Goal: Navigation & Orientation: Understand site structure

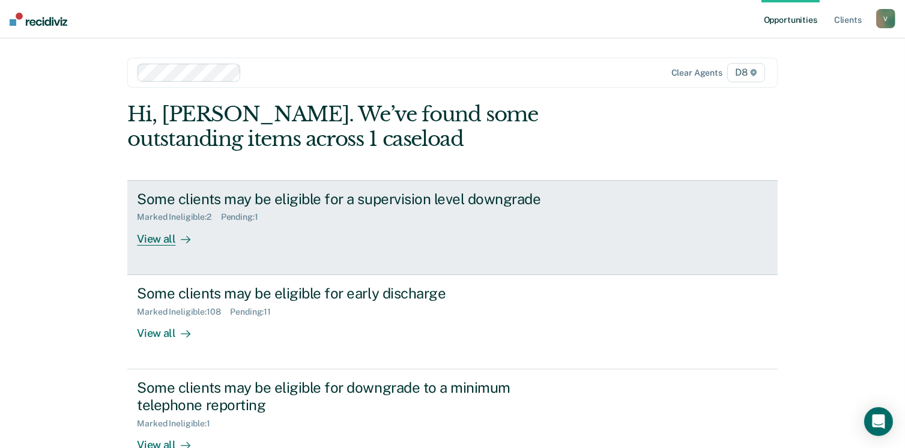
click at [147, 246] on link "Some clients may be eligible for a supervision level downgrade Marked Ineligibl…" at bounding box center [452, 227] width 650 height 95
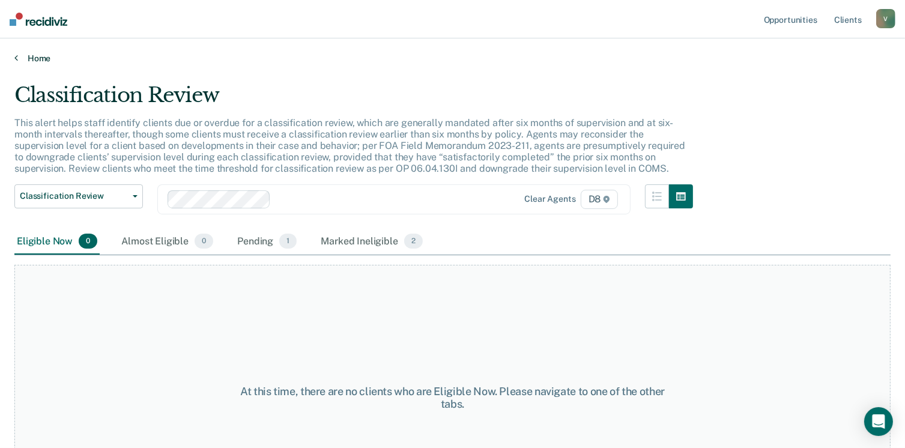
click at [36, 58] on link "Home" at bounding box center [452, 58] width 876 height 11
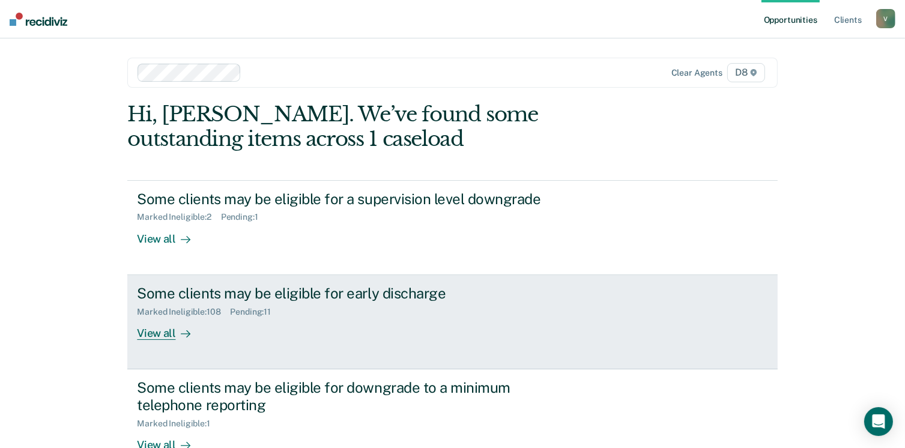
click at [168, 330] on div "View all" at bounding box center [170, 327] width 67 height 23
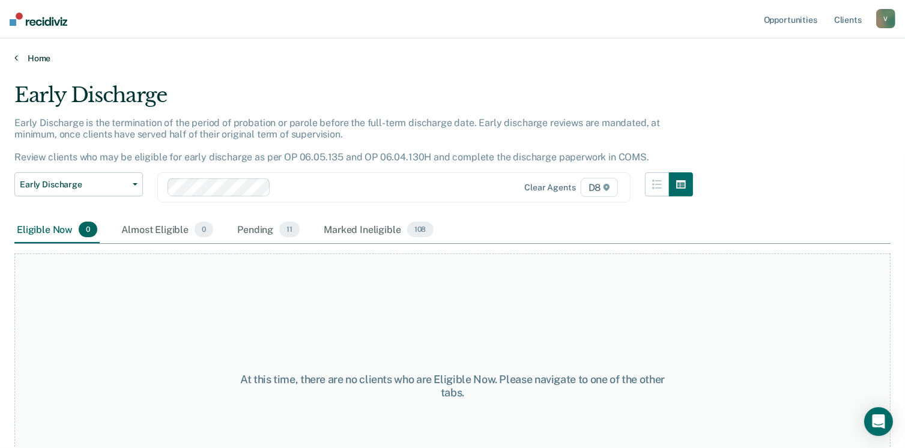
click at [37, 57] on link "Home" at bounding box center [452, 58] width 876 height 11
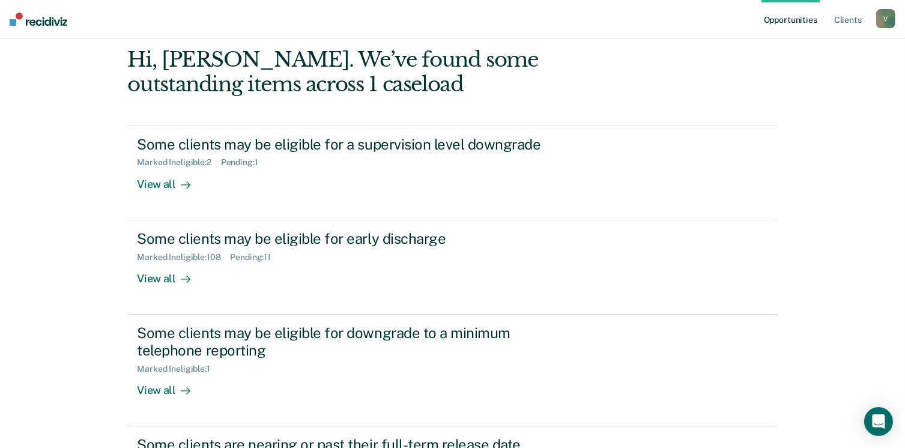
scroll to position [68, 0]
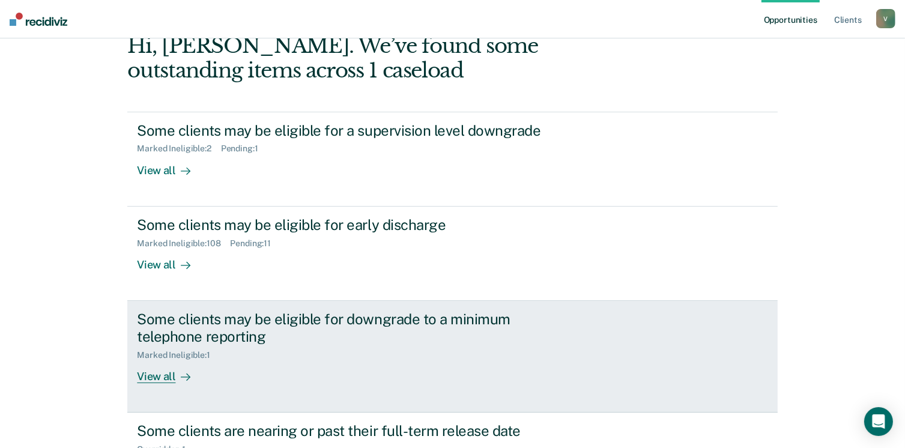
click at [170, 371] on div "View all" at bounding box center [170, 371] width 67 height 23
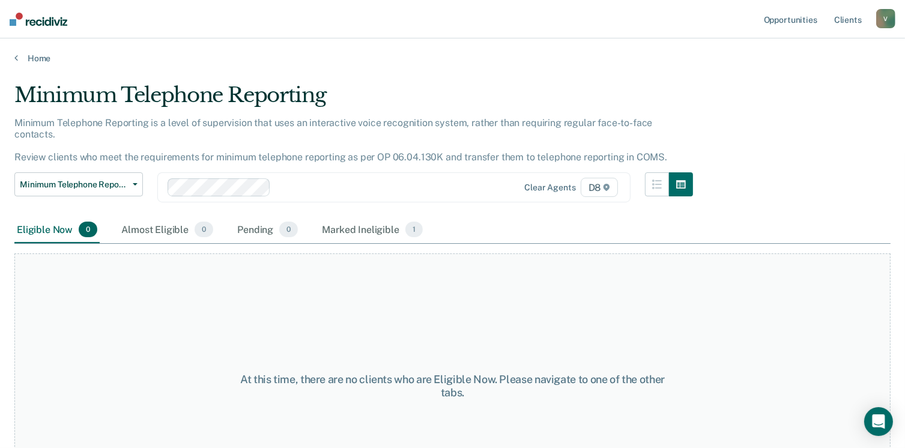
click at [28, 48] on div "Home" at bounding box center [452, 50] width 905 height 25
click at [50, 59] on link "Home" at bounding box center [452, 58] width 876 height 11
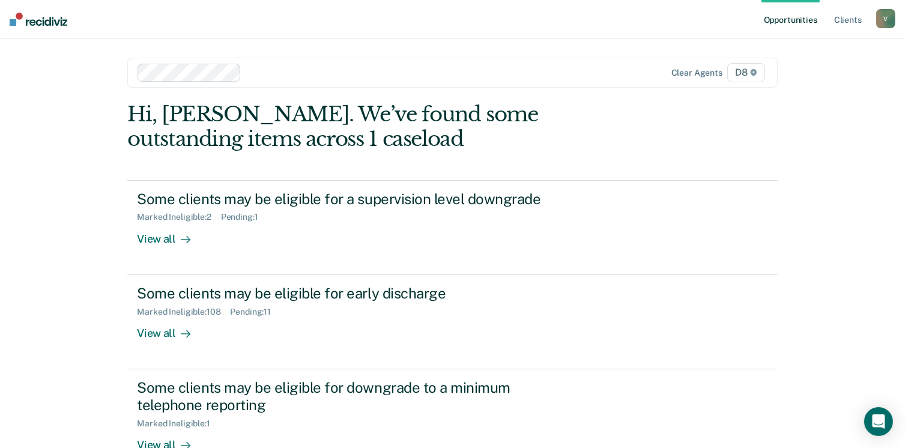
scroll to position [150, 0]
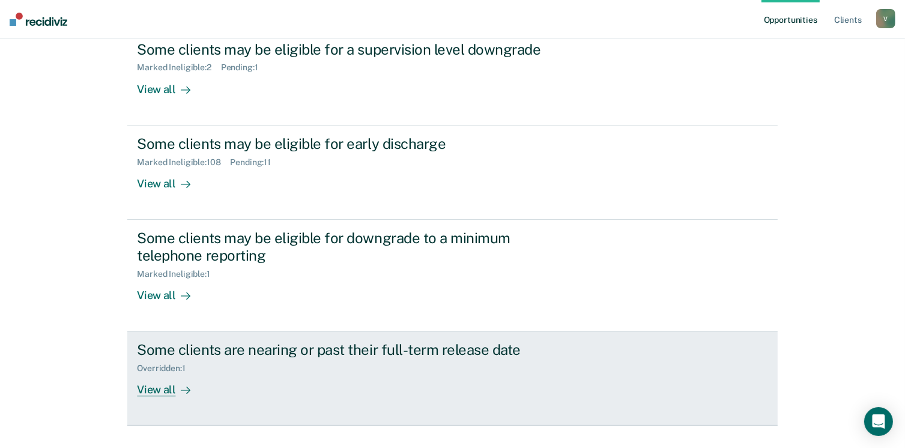
drag, startPoint x: 157, startPoint y: 384, endPoint x: 142, endPoint y: 388, distance: 15.8
click at [147, 390] on div "View all" at bounding box center [170, 384] width 67 height 23
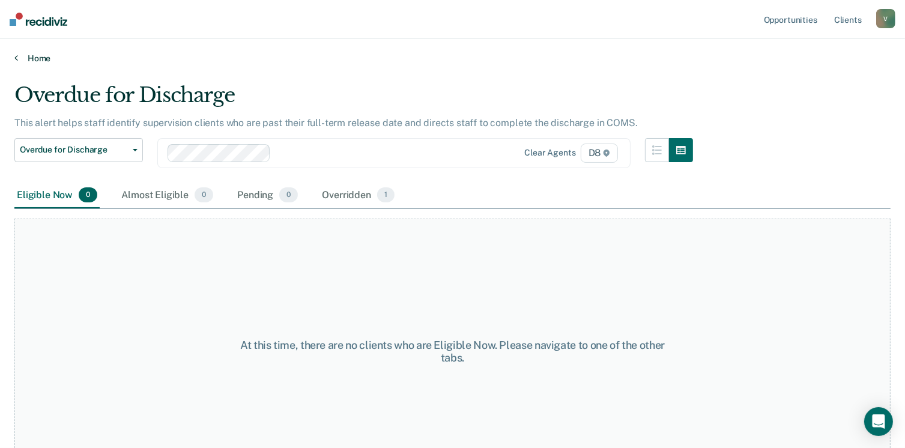
click at [31, 61] on link "Home" at bounding box center [452, 58] width 876 height 11
